Goal: Transaction & Acquisition: Purchase product/service

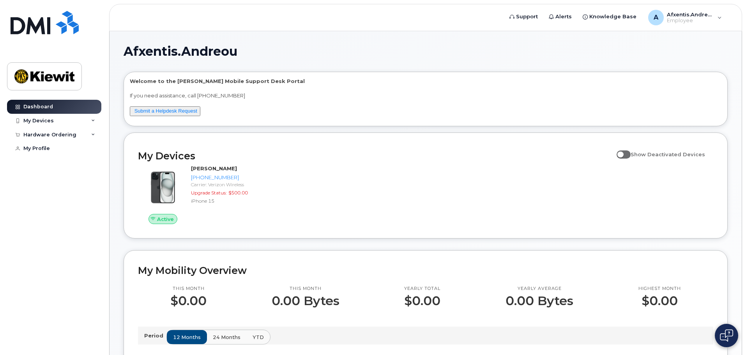
scroll to position [39, 0]
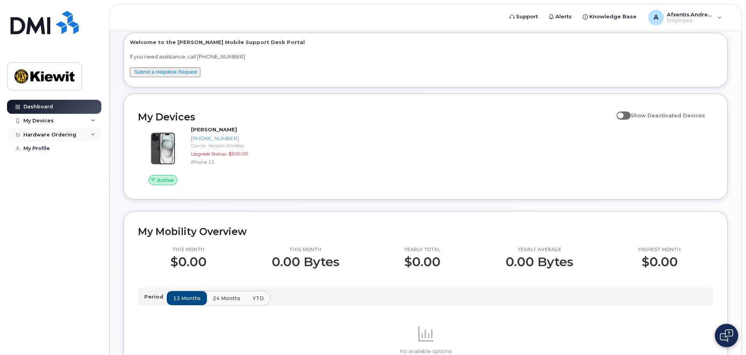
click at [88, 135] on div "Hardware Ordering" at bounding box center [54, 135] width 94 height 14
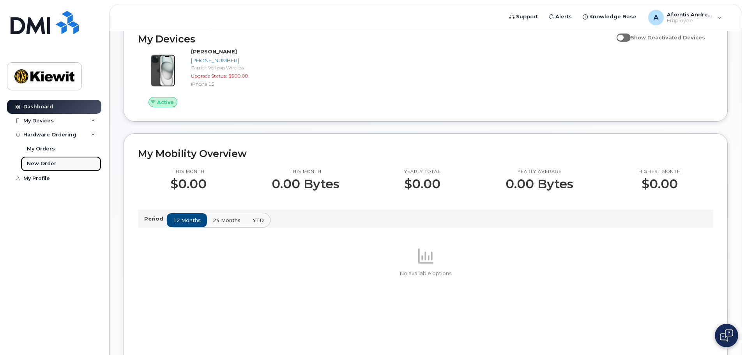
click at [49, 163] on div "New Order" at bounding box center [42, 163] width 30 height 7
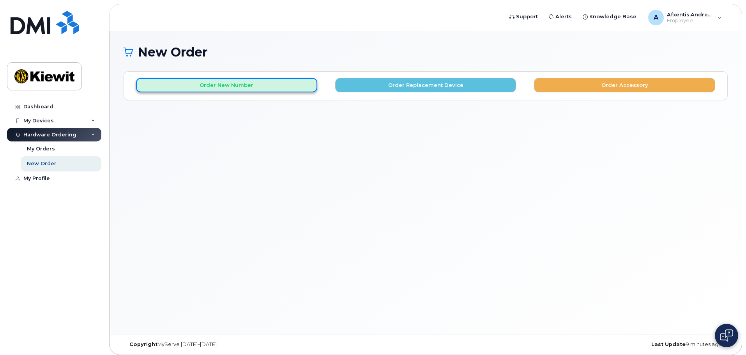
click at [251, 90] on button "Order New Number" at bounding box center [226, 85] width 181 height 14
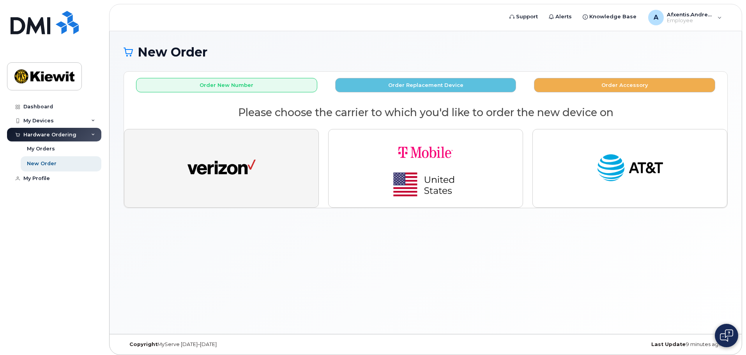
click at [250, 173] on img "button" at bounding box center [221, 168] width 68 height 35
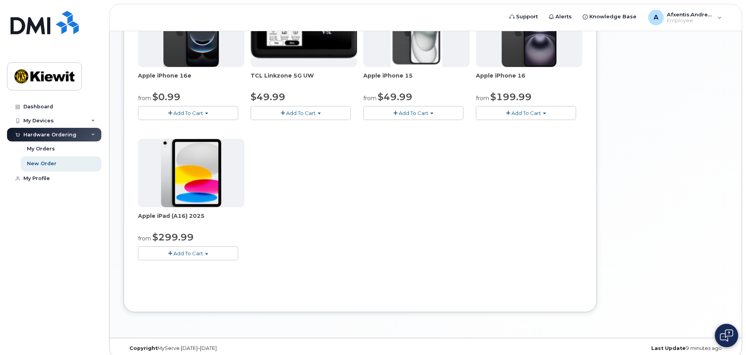
scroll to position [156, 0]
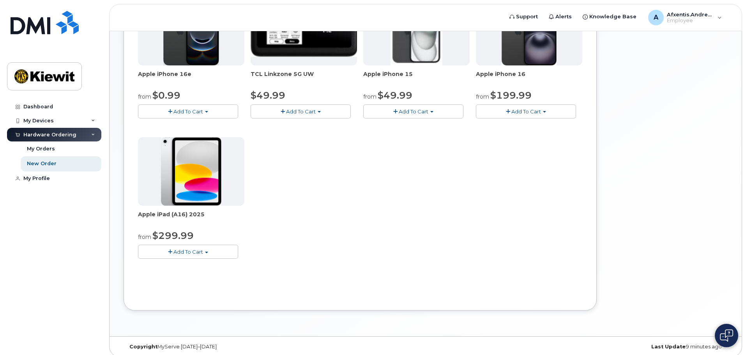
click at [171, 253] on span "button" at bounding box center [170, 251] width 4 height 5
click at [229, 267] on link "$299.99 - 2 Year Activation (128GB)" at bounding box center [194, 266] width 108 height 10
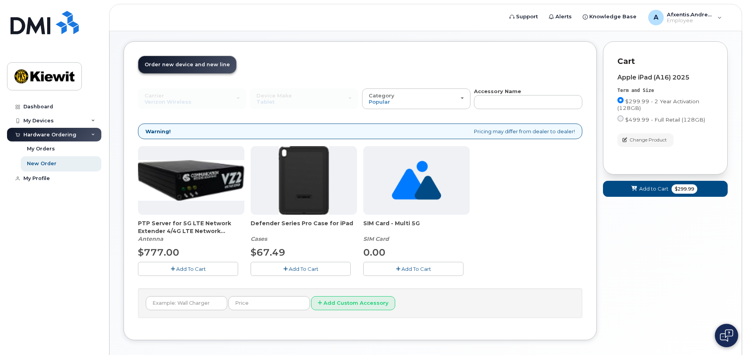
scroll to position [43, 0]
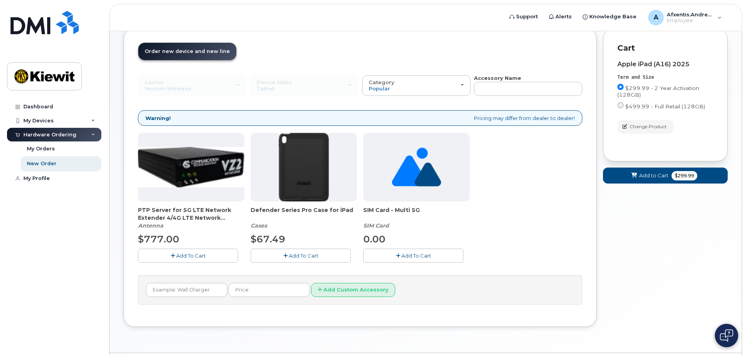
click at [281, 258] on button "Add To Cart" at bounding box center [301, 256] width 100 height 14
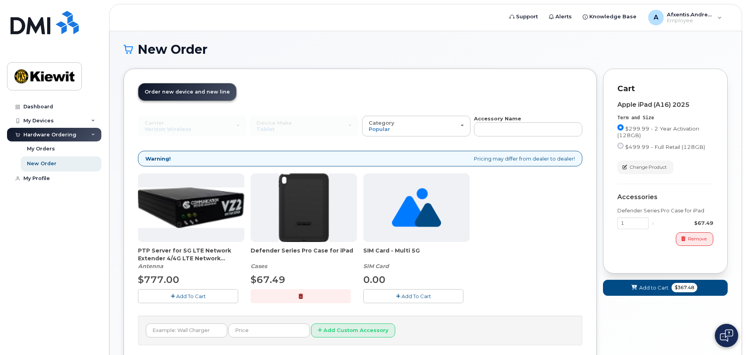
scroll to position [0, 0]
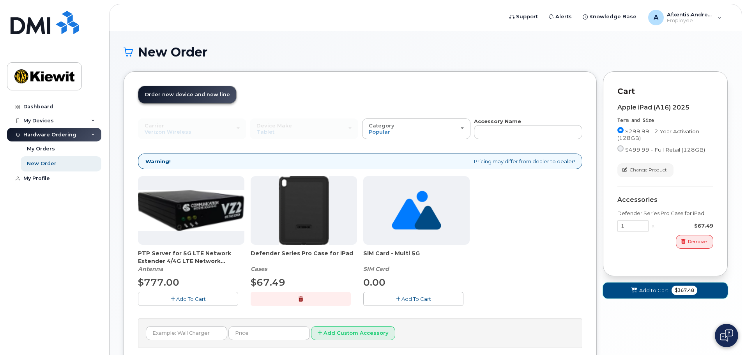
click at [639, 289] on span "Add to Cart" at bounding box center [653, 290] width 29 height 7
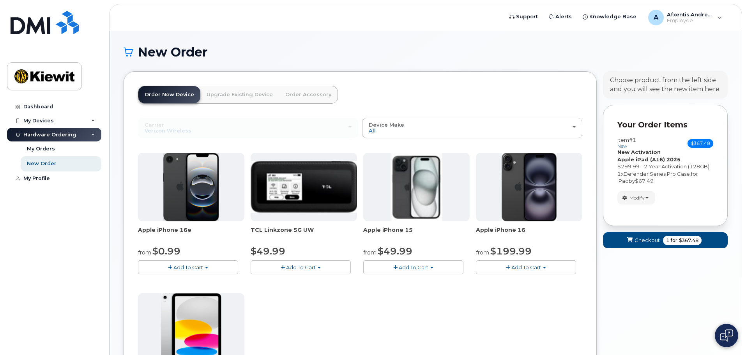
click at [412, 267] on span "Add To Cart" at bounding box center [414, 267] width 30 height 6
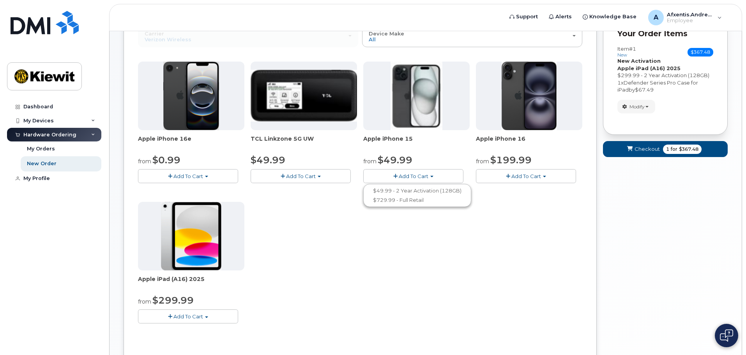
scroll to position [78, 0]
